Goal: Information Seeking & Learning: Learn about a topic

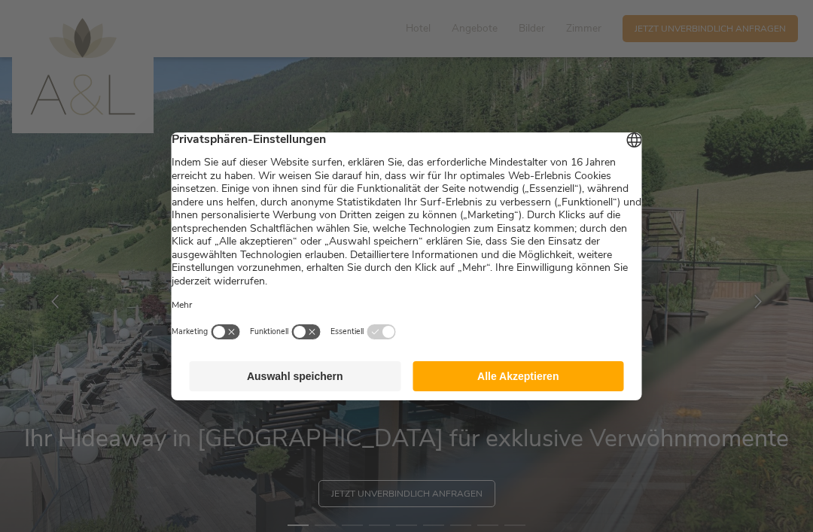
click at [511, 388] on button "Alle Akzeptieren" at bounding box center [519, 376] width 212 height 30
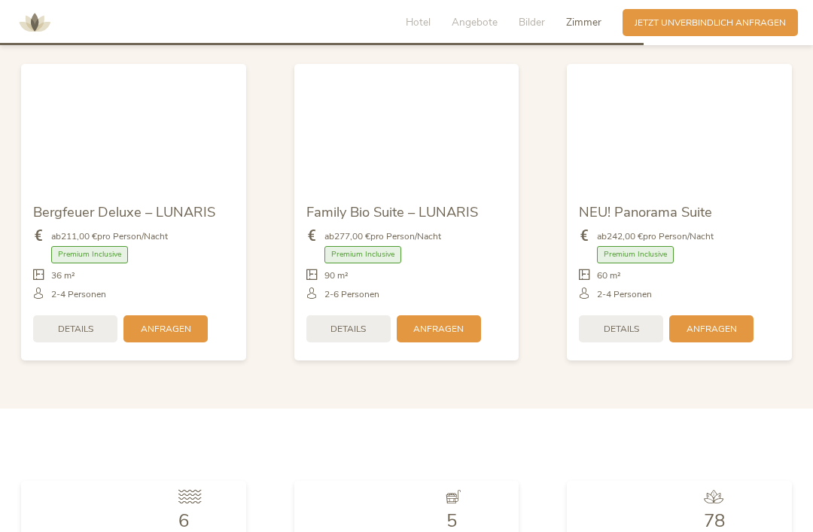
scroll to position [3007, 0]
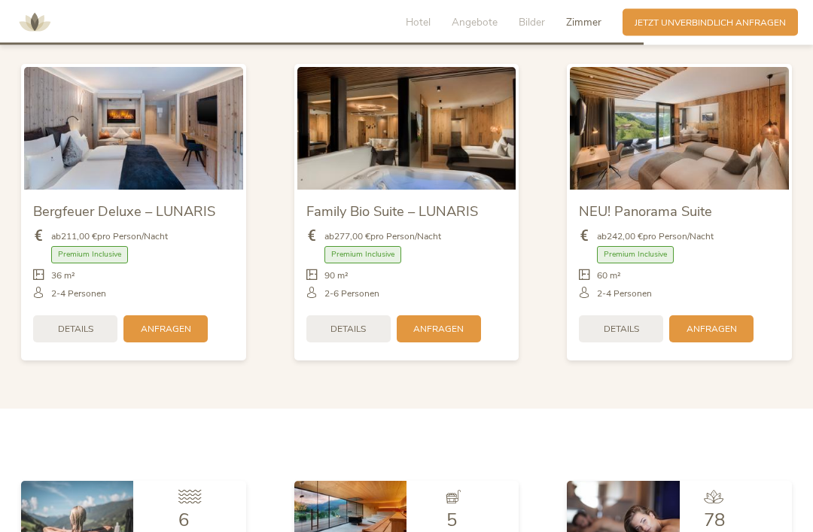
click at [175, 149] on img at bounding box center [133, 129] width 219 height 123
click at [175, 147] on img at bounding box center [133, 129] width 219 height 123
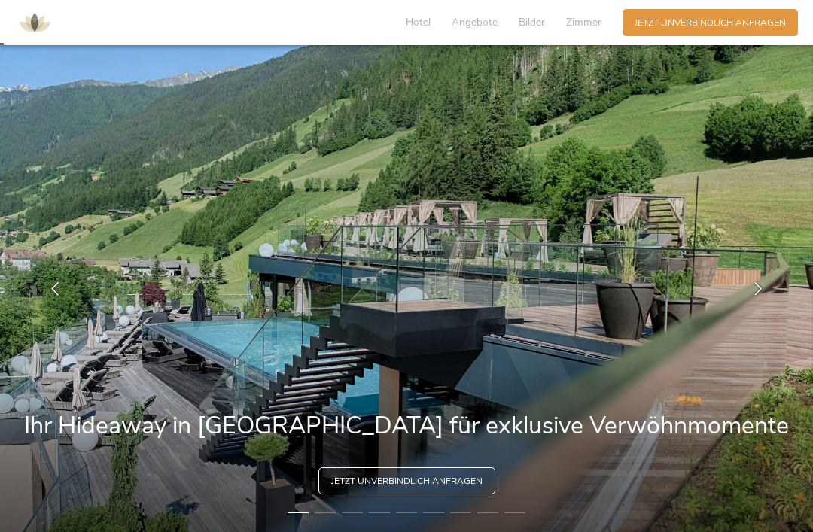
scroll to position [0, 0]
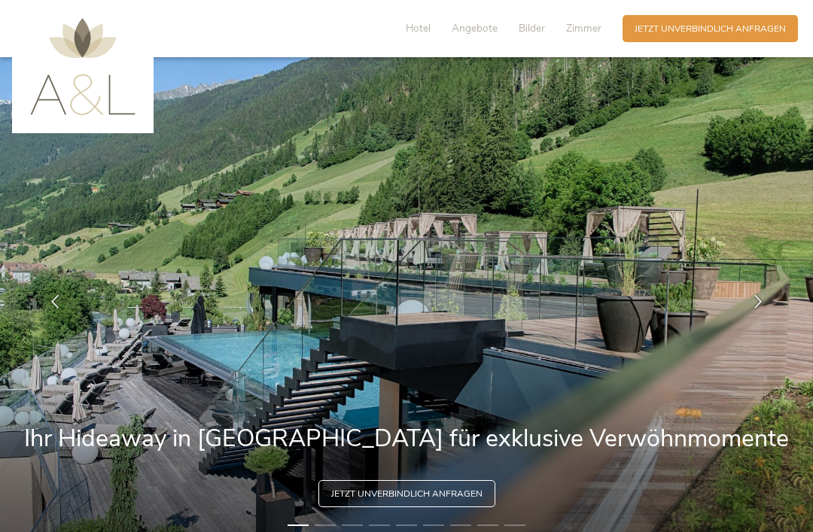
click at [764, 309] on icon at bounding box center [759, 302] width 14 height 14
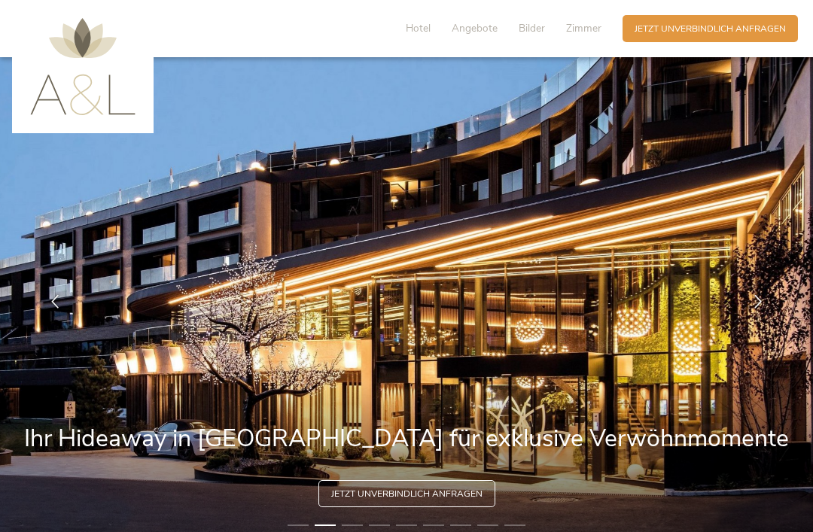
click at [756, 309] on icon at bounding box center [759, 302] width 14 height 14
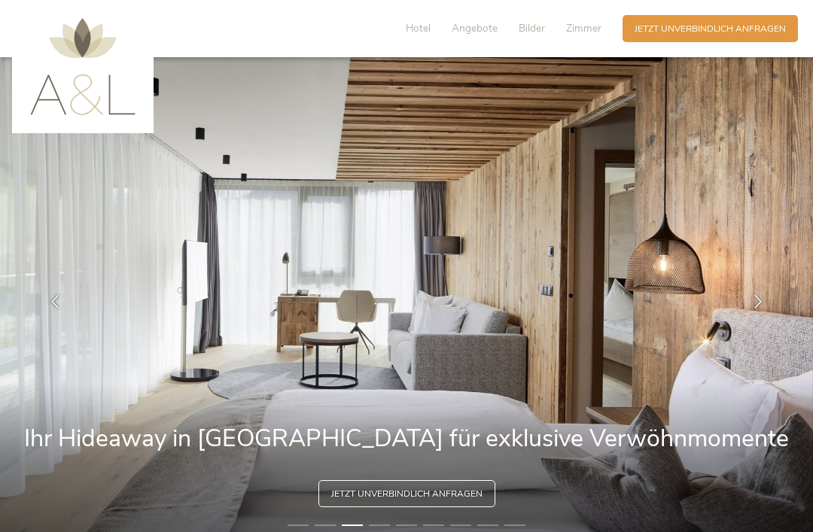
click at [754, 321] on div at bounding box center [759, 302] width 38 height 38
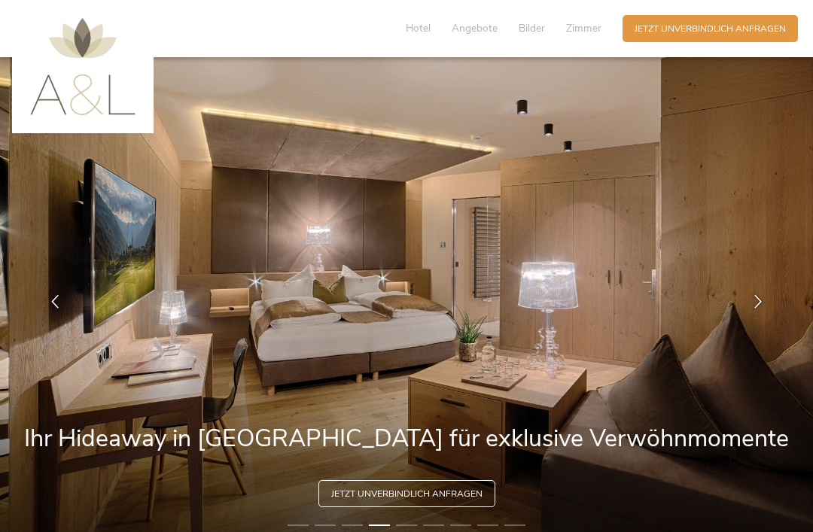
click at [751, 321] on div at bounding box center [759, 302] width 38 height 38
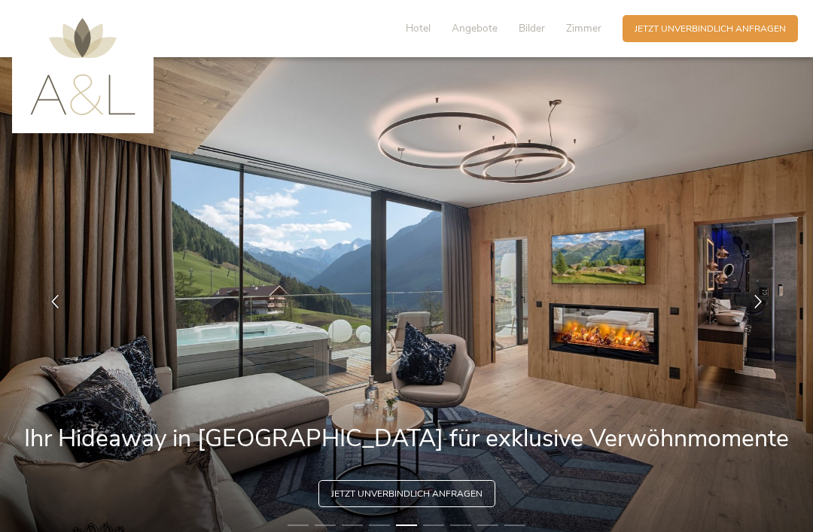
click at [758, 309] on icon at bounding box center [759, 302] width 14 height 14
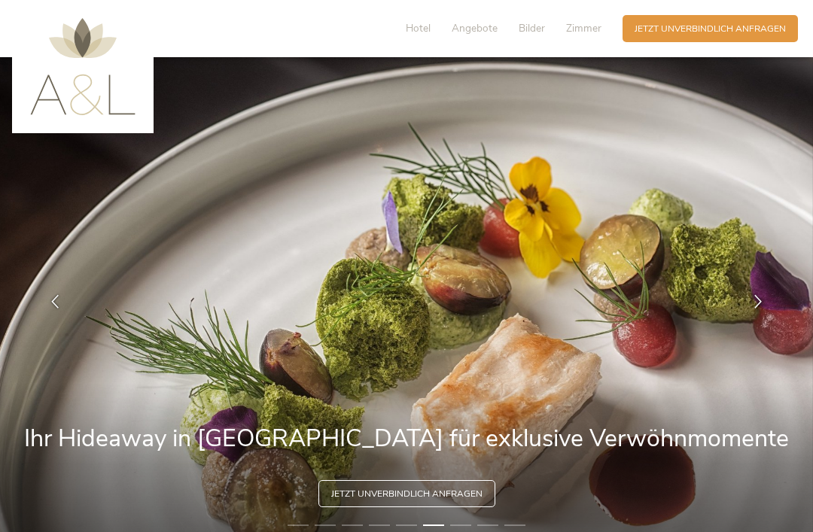
click at [759, 309] on icon at bounding box center [759, 302] width 14 height 14
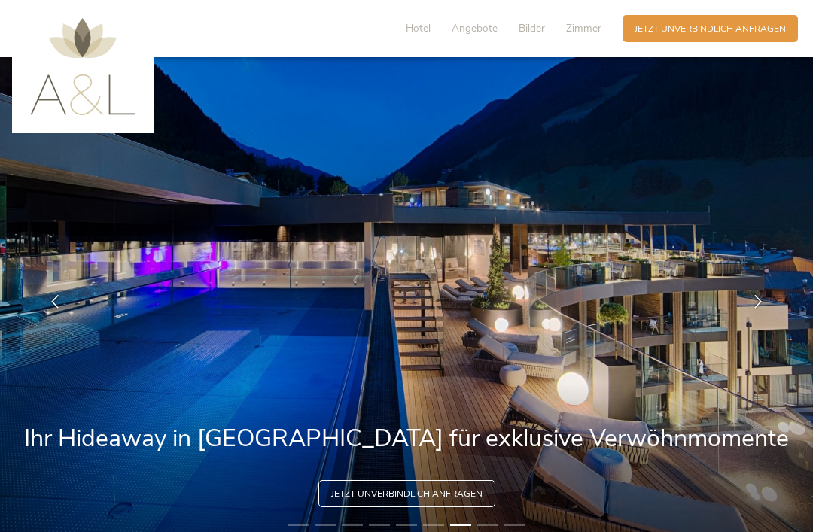
click at [759, 309] on icon at bounding box center [759, 302] width 14 height 14
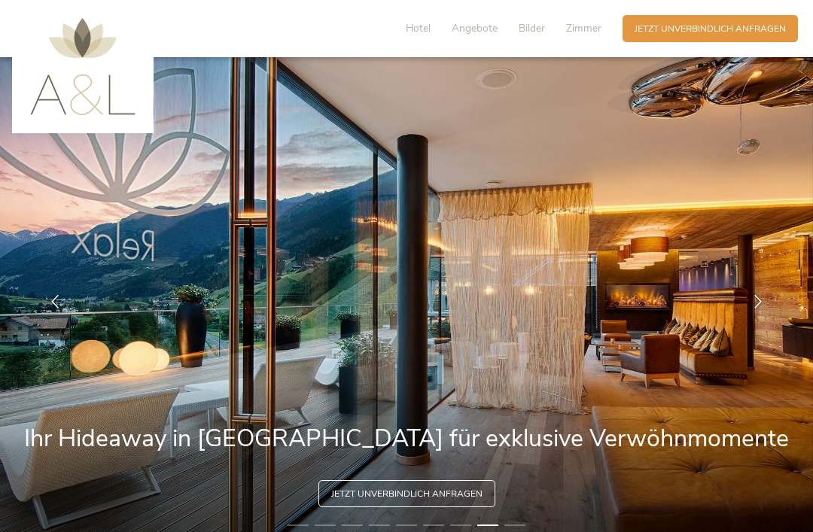
click at [757, 309] on icon at bounding box center [759, 302] width 14 height 14
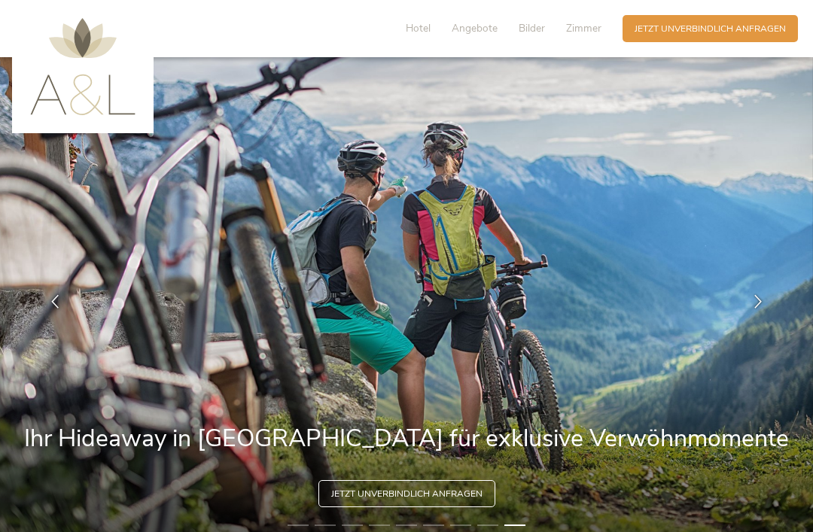
click at [761, 309] on icon at bounding box center [759, 302] width 14 height 14
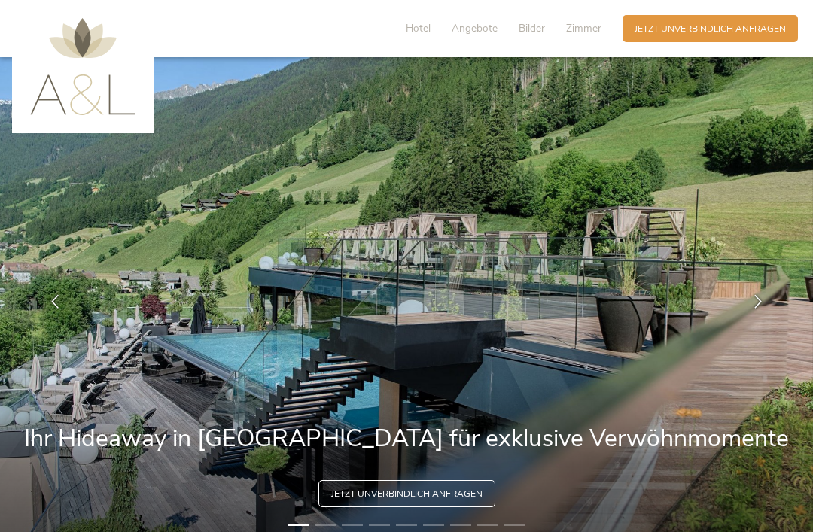
click at [762, 309] on icon at bounding box center [759, 302] width 14 height 14
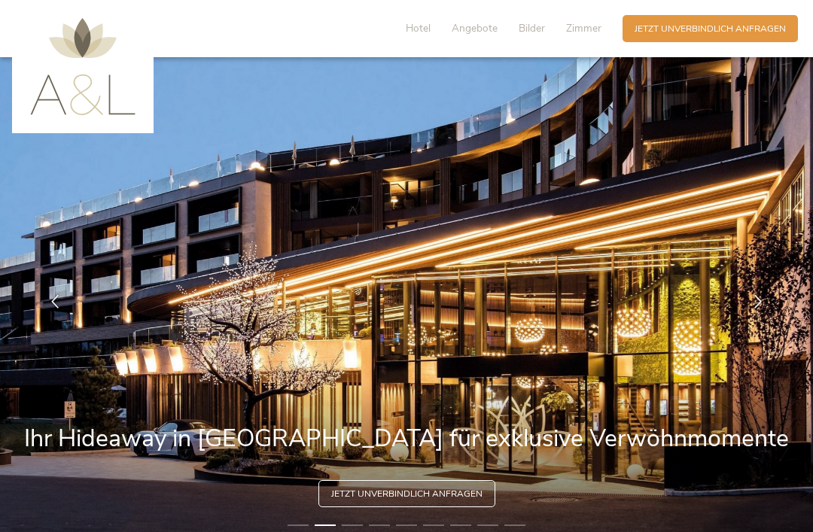
click at [761, 309] on icon at bounding box center [759, 302] width 14 height 14
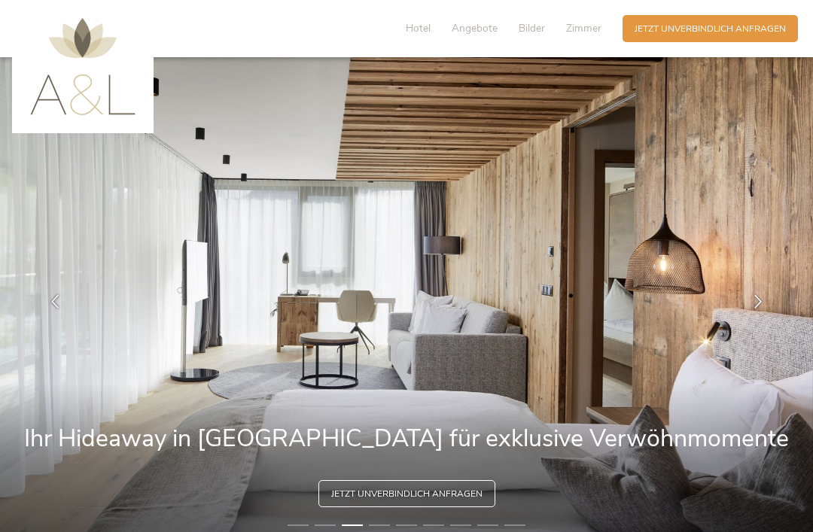
click at [581, 30] on span "Zimmer" at bounding box center [583, 28] width 35 height 14
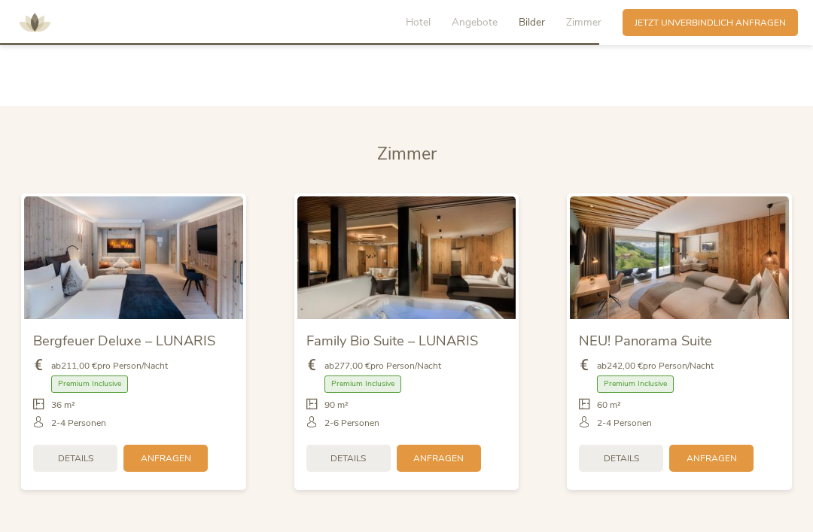
scroll to position [2931, 0]
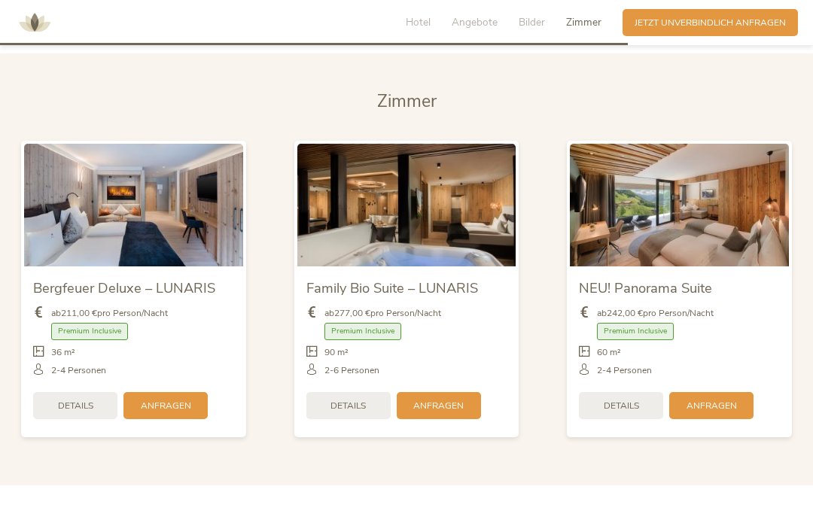
click at [209, 234] on img at bounding box center [133, 205] width 219 height 123
click at [181, 222] on img at bounding box center [133, 205] width 219 height 123
click at [93, 409] on span "Details" at bounding box center [75, 406] width 35 height 13
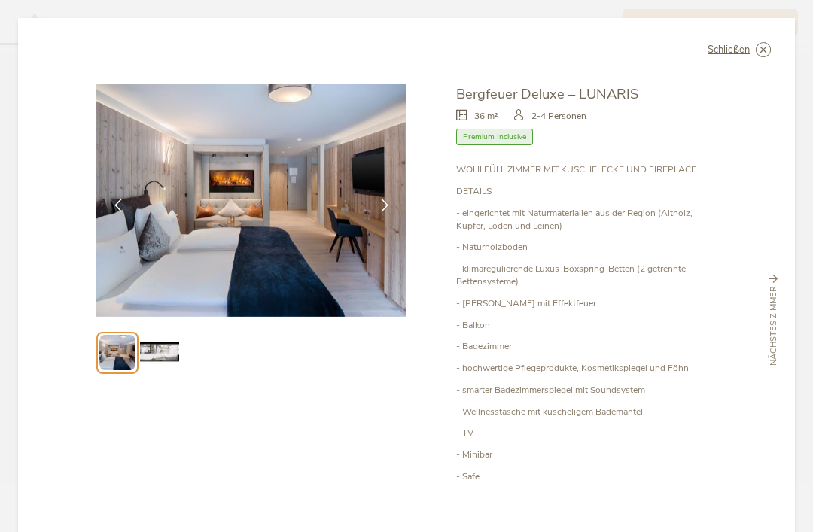
click at [347, 239] on img at bounding box center [251, 200] width 310 height 233
click at [387, 199] on icon at bounding box center [385, 206] width 14 height 14
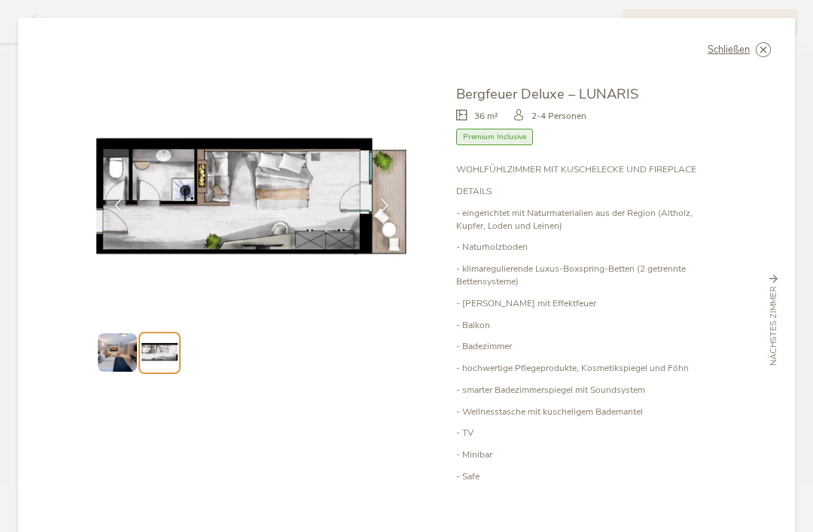
click at [384, 199] on icon at bounding box center [385, 206] width 14 height 14
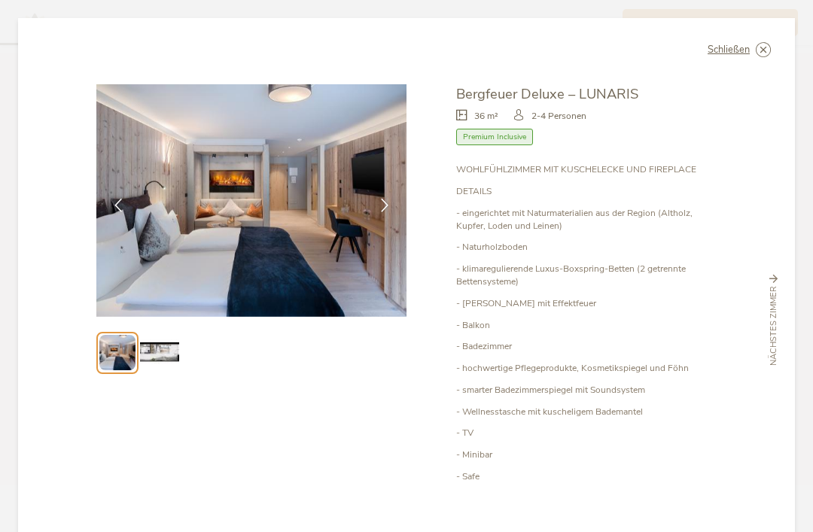
click at [385, 199] on icon at bounding box center [385, 206] width 14 height 14
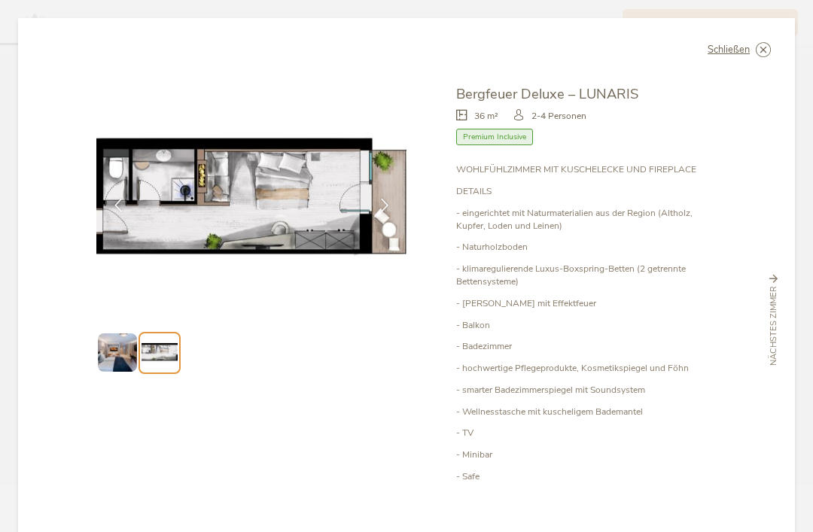
click at [393, 187] on div at bounding box center [385, 206] width 38 height 38
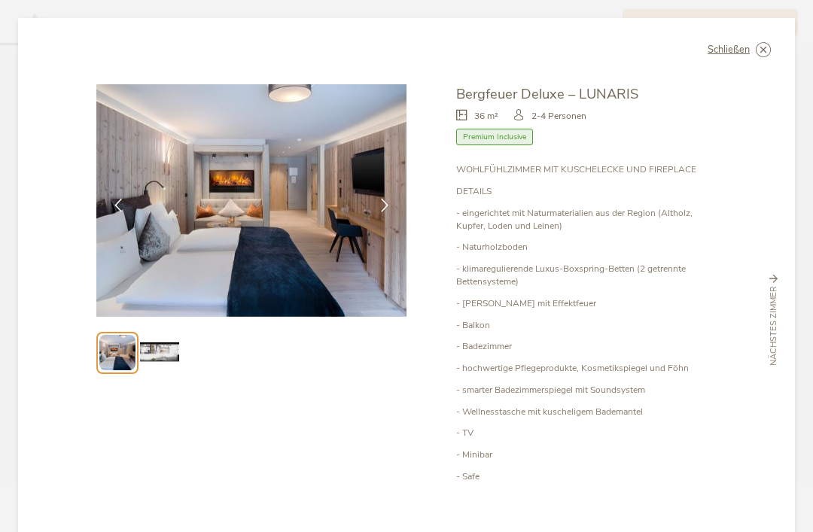
click at [508, 129] on span "Premium Inclusive" at bounding box center [494, 137] width 77 height 17
click at [726, 45] on span "Schließen" at bounding box center [729, 50] width 42 height 10
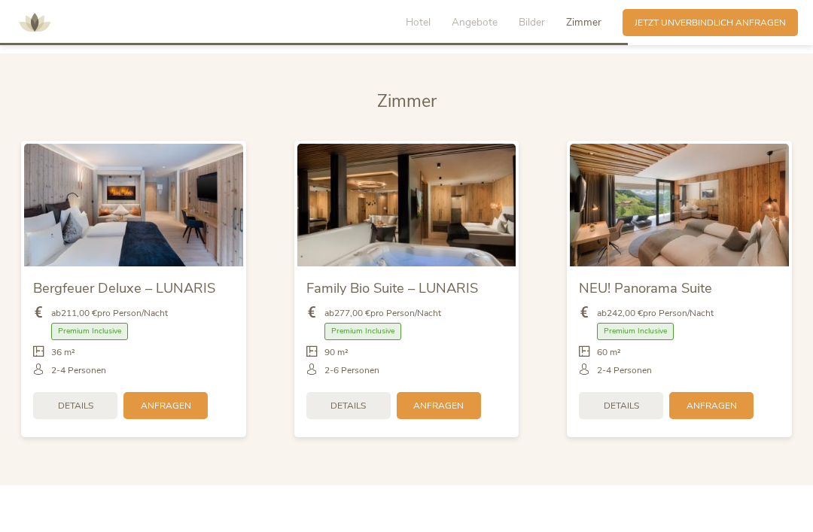
click at [423, 20] on span "Hotel" at bounding box center [418, 22] width 25 height 14
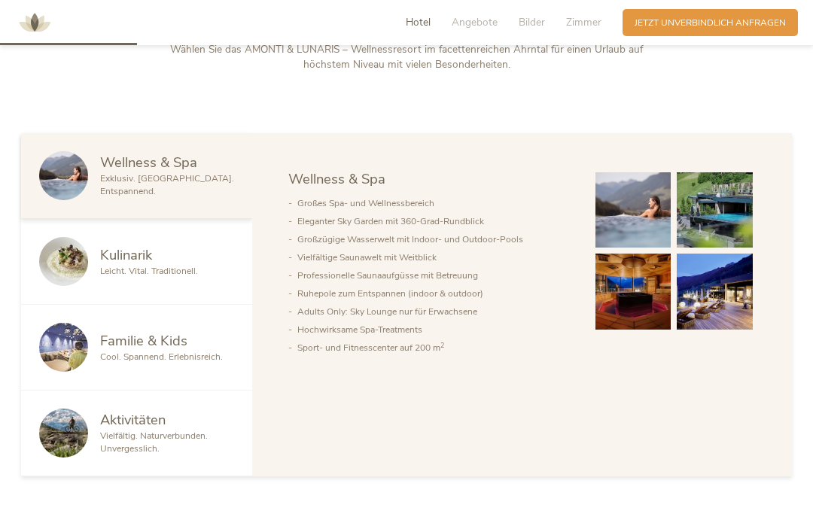
scroll to position [634, 0]
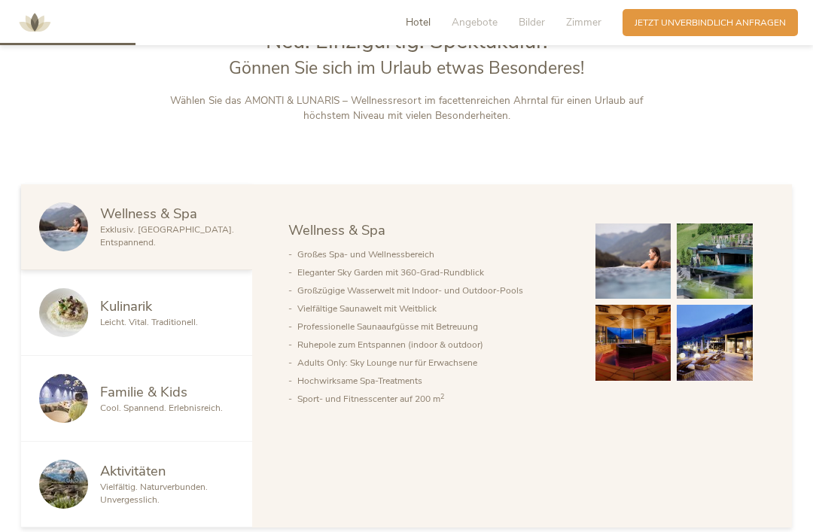
click at [152, 316] on span "Kulinarik" at bounding box center [126, 306] width 52 height 19
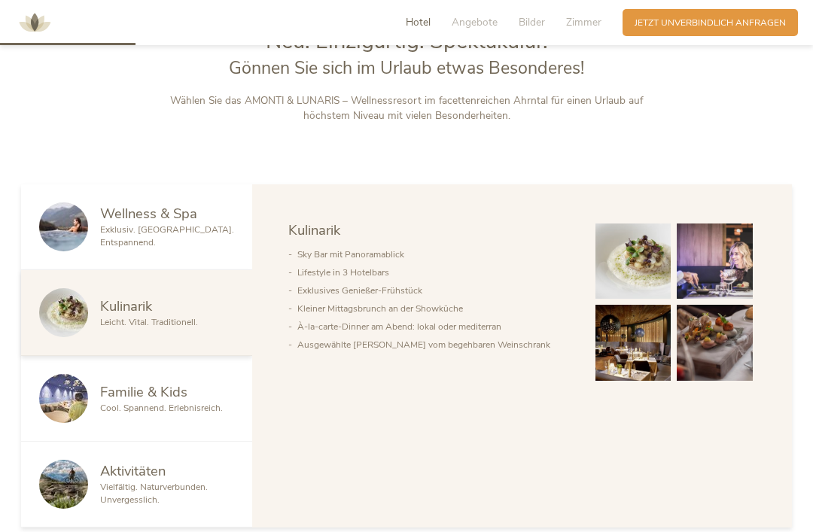
click at [450, 318] on li "Kleiner Mittagsbrunch an der Showküche" at bounding box center [434, 309] width 274 height 18
click at [640, 300] on img at bounding box center [634, 262] width 76 height 76
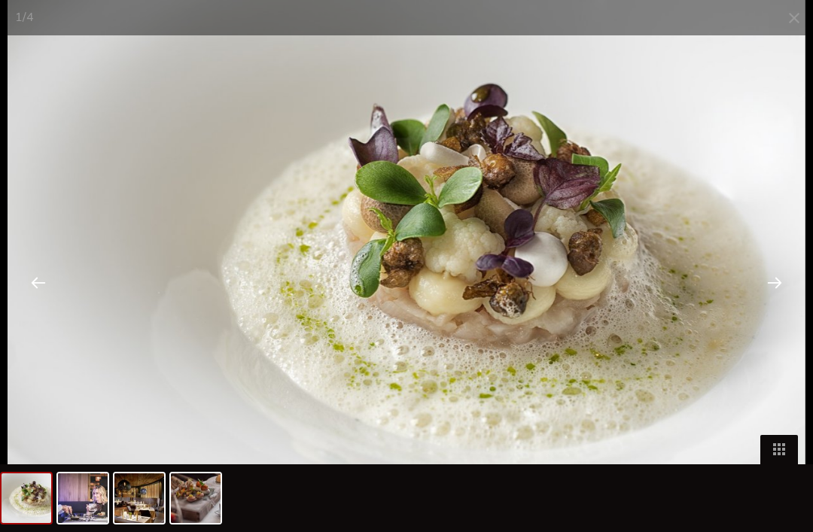
click at [779, 278] on div at bounding box center [775, 282] width 47 height 47
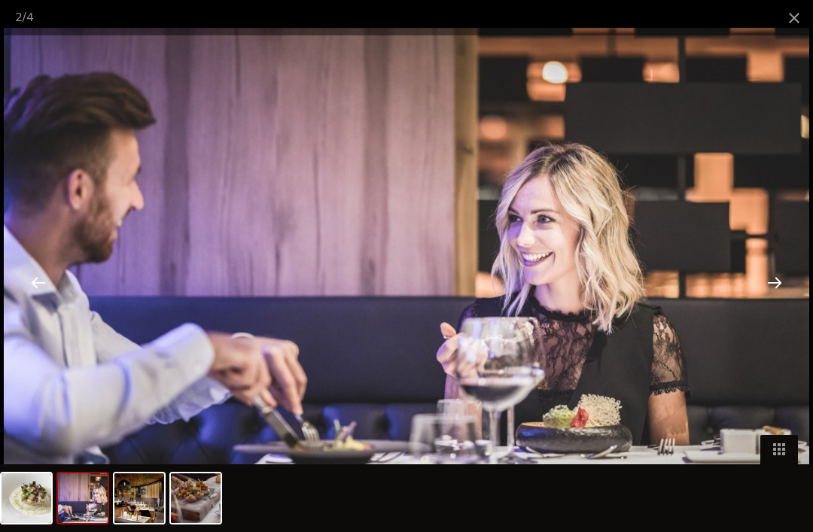
click at [771, 281] on div at bounding box center [775, 282] width 47 height 47
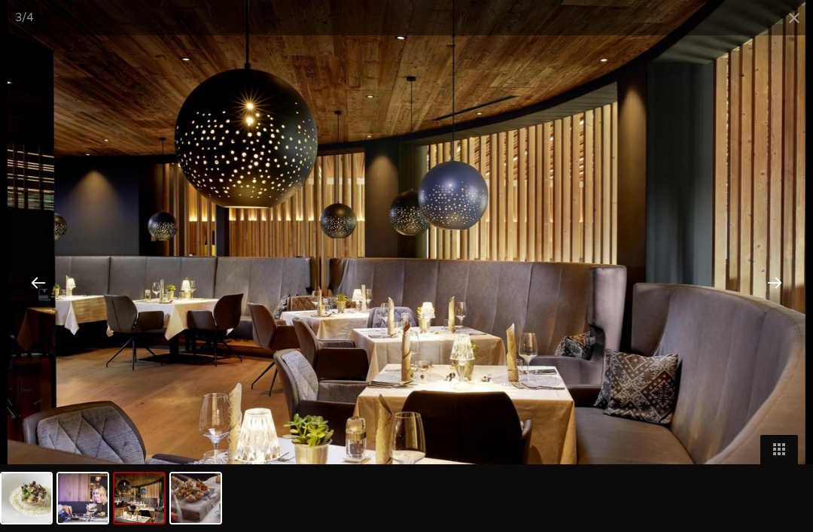
click at [781, 279] on div at bounding box center [775, 282] width 47 height 47
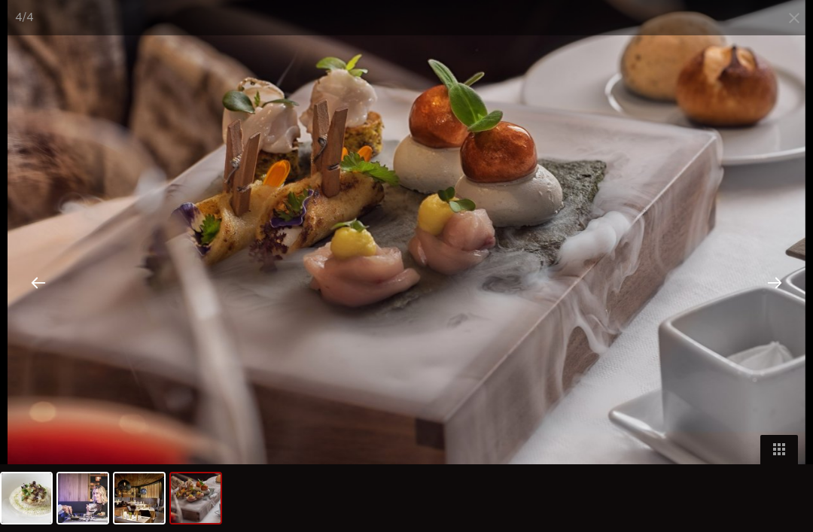
click at [779, 279] on div at bounding box center [775, 282] width 47 height 47
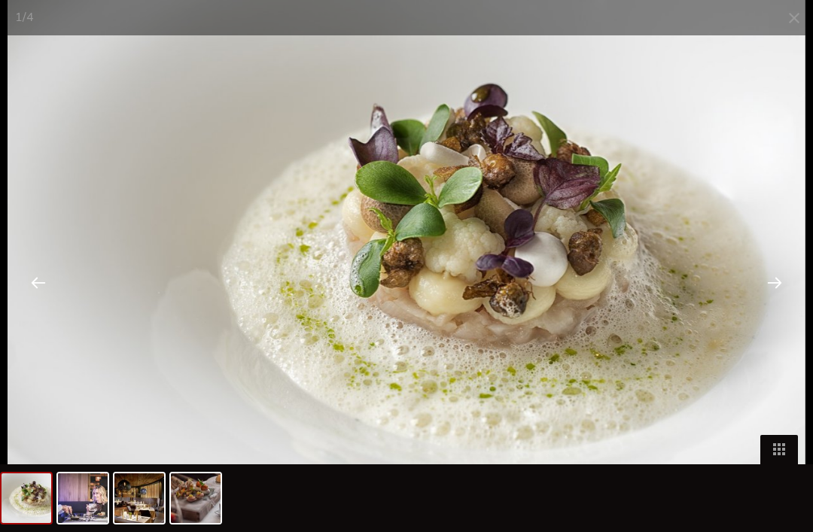
click at [780, 279] on div at bounding box center [775, 282] width 47 height 47
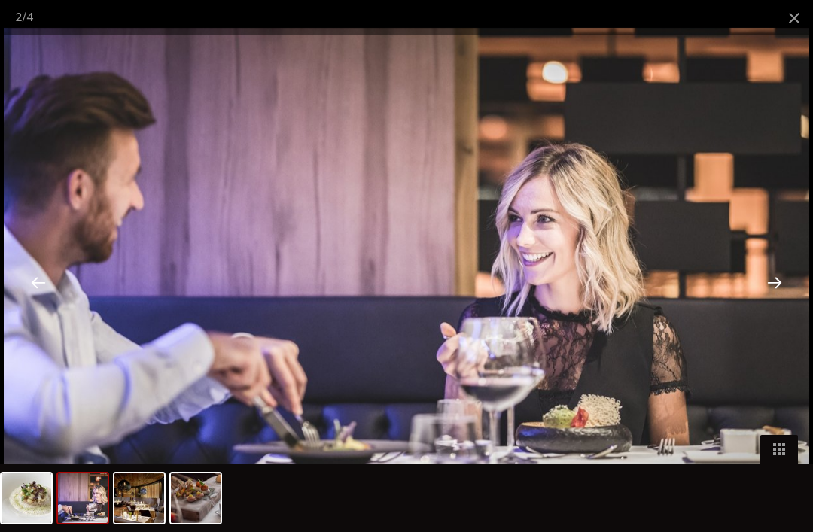
click at [777, 279] on div at bounding box center [775, 282] width 47 height 47
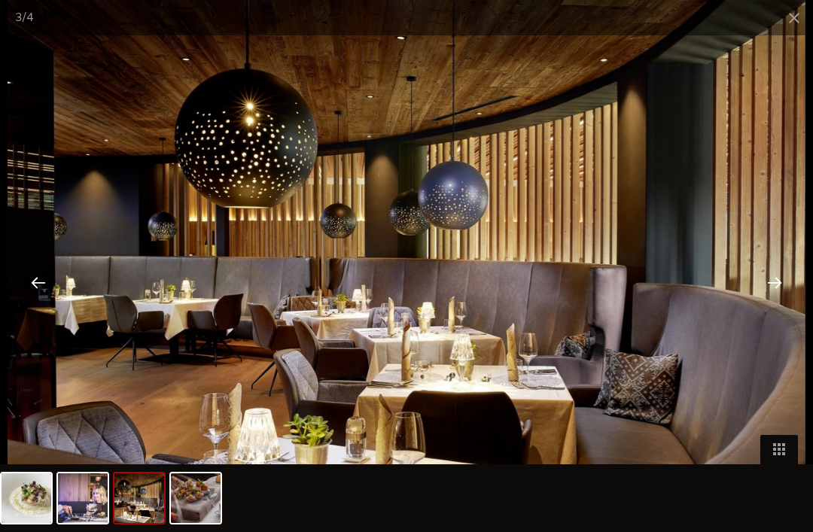
click at [776, 276] on div at bounding box center [775, 282] width 47 height 47
